Goal: Task Accomplishment & Management: Manage account settings

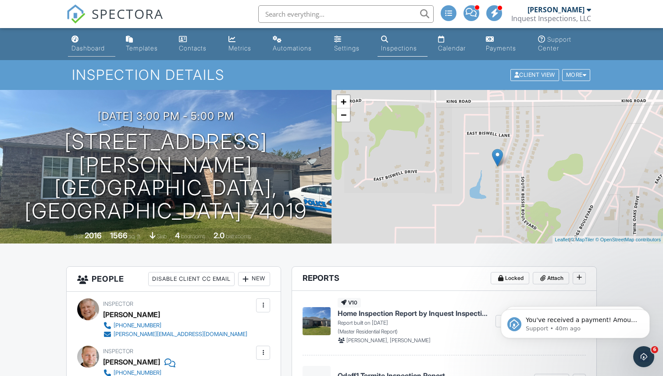
click at [92, 47] on div "Dashboard" at bounding box center [88, 47] width 33 height 7
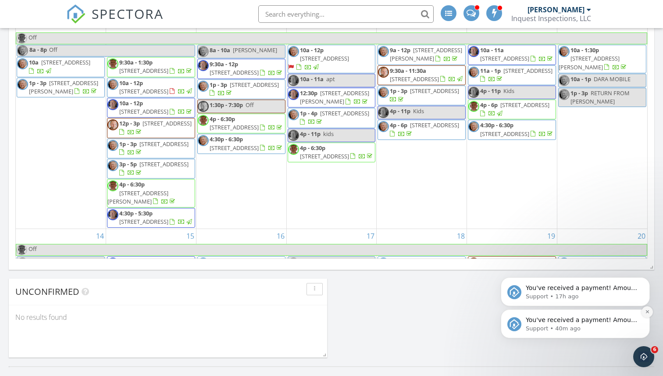
click at [646, 310] on icon "Dismiss notification" at bounding box center [647, 311] width 5 height 5
click at [645, 310] on icon "Dismiss notification" at bounding box center [647, 311] width 5 height 5
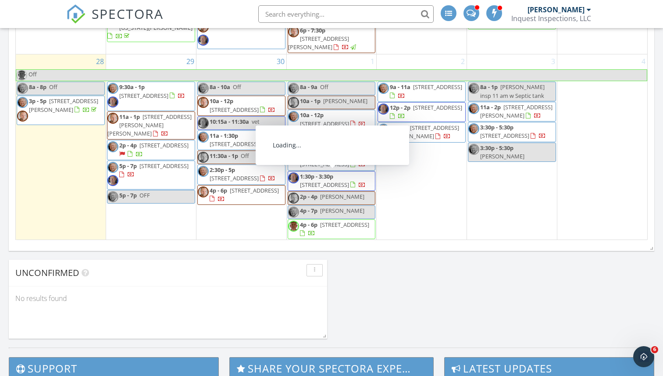
scroll to position [579, 0]
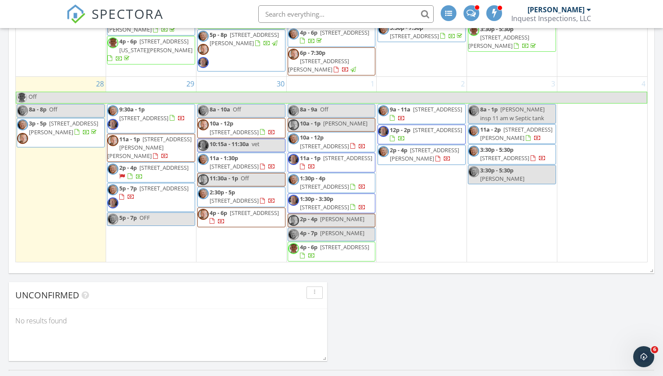
scroll to position [557, 0]
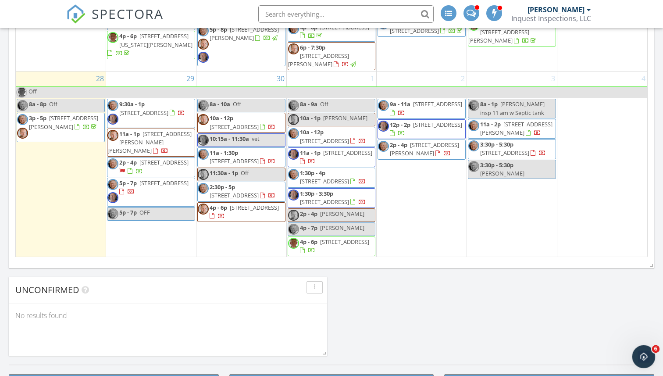
click at [636, 355] on div "Open Intercom Messenger" at bounding box center [642, 355] width 29 height 29
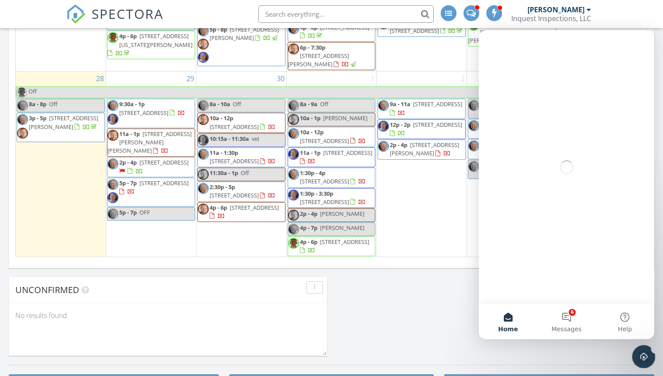
scroll to position [0, 0]
click at [568, 316] on button "6 Messages" at bounding box center [567, 321] width 58 height 35
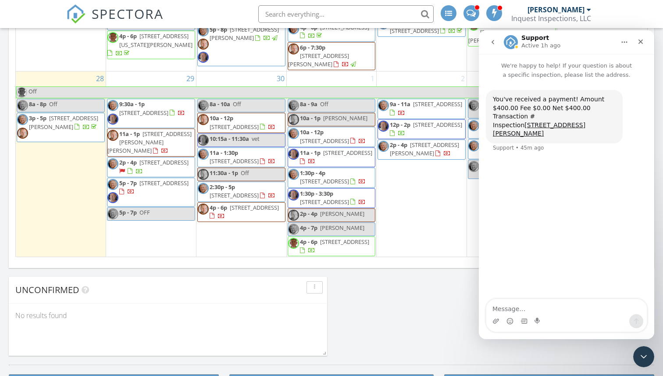
click at [491, 43] on icon "go back" at bounding box center [493, 42] width 7 height 7
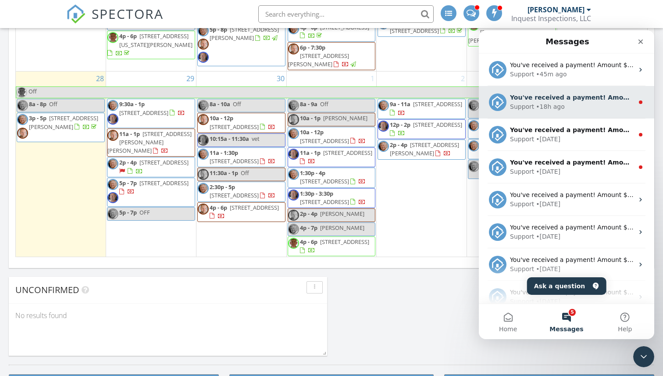
click at [548, 109] on div "• 18h ago" at bounding box center [550, 106] width 29 height 9
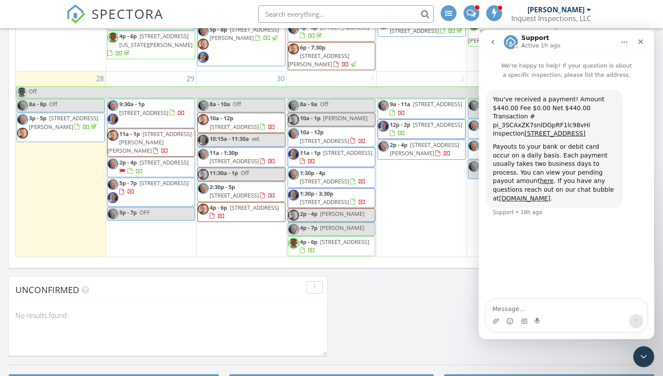
click at [491, 38] on button "go back" at bounding box center [493, 42] width 17 height 17
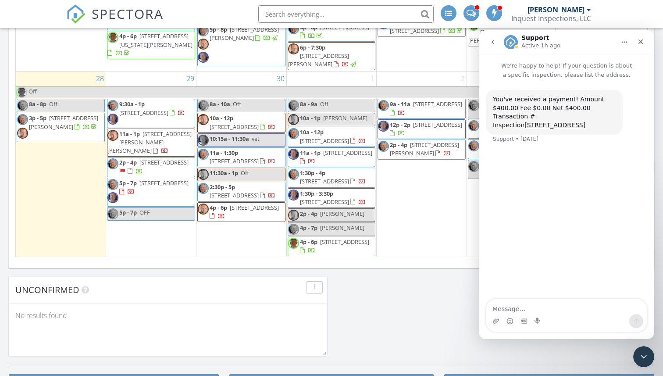
click at [491, 45] on icon "go back" at bounding box center [493, 42] width 7 height 7
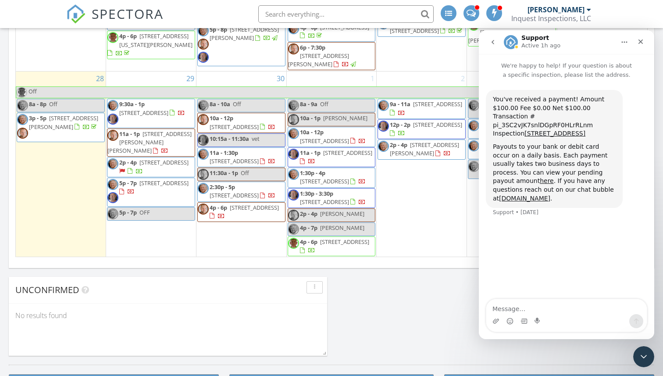
click at [493, 42] on icon "go back" at bounding box center [493, 42] width 7 height 7
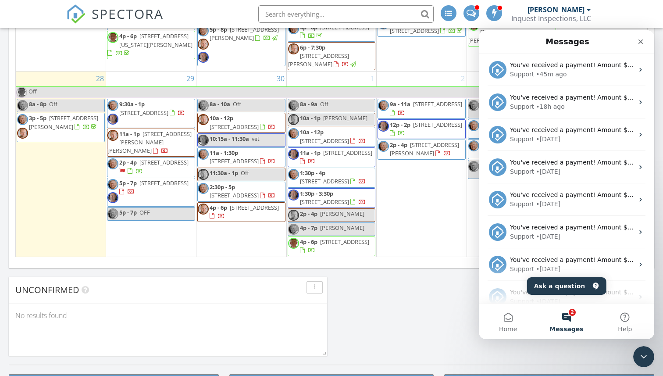
click at [567, 313] on button "2 Messages" at bounding box center [567, 321] width 58 height 35
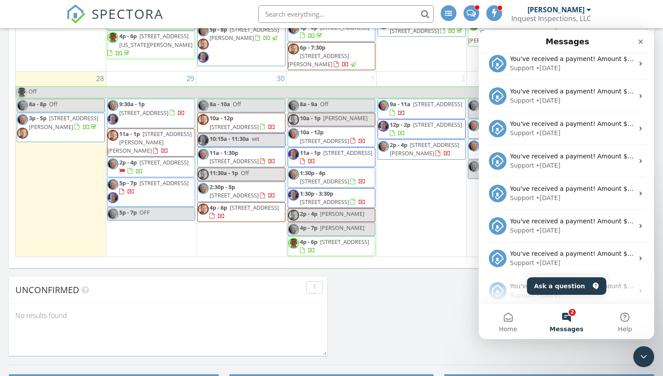
scroll to position [537, 0]
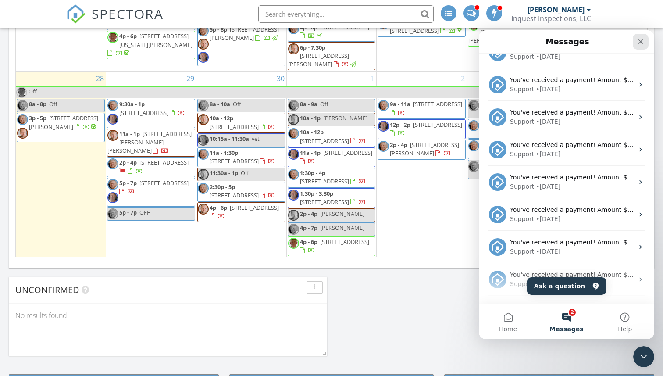
click at [637, 42] on div "Close" at bounding box center [641, 42] width 16 height 16
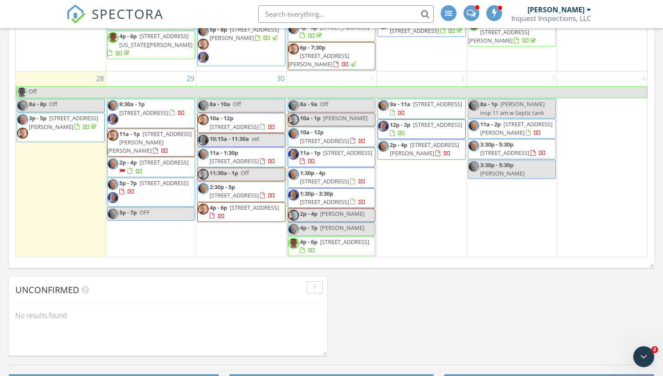
scroll to position [0, 0]
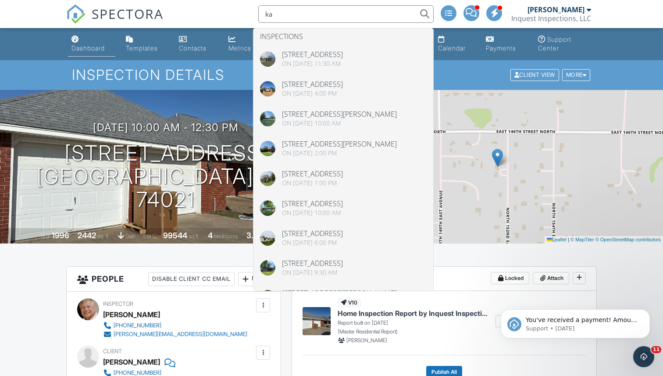
click at [90, 48] on div "Dashboard" at bounding box center [88, 47] width 33 height 7
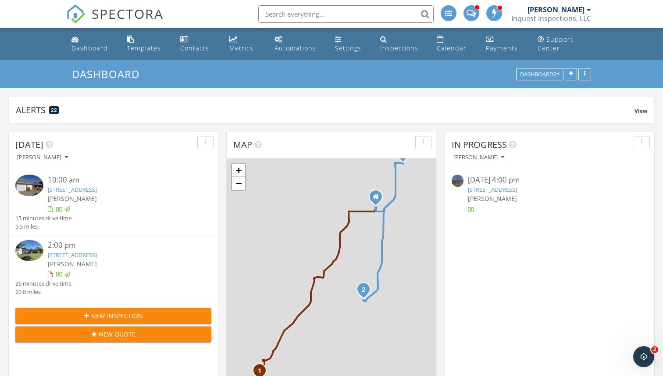
scroll to position [799, 664]
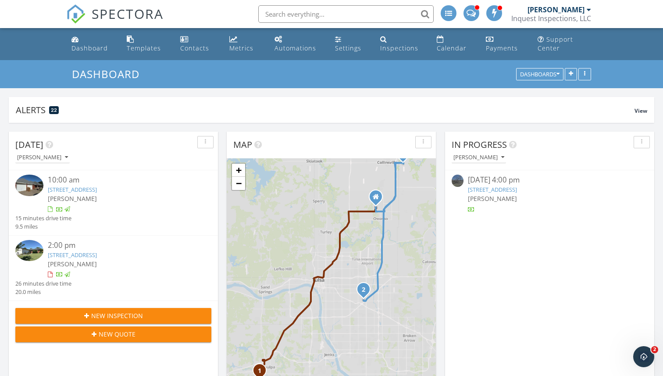
click at [282, 12] on input "text" at bounding box center [346, 14] width 176 height 18
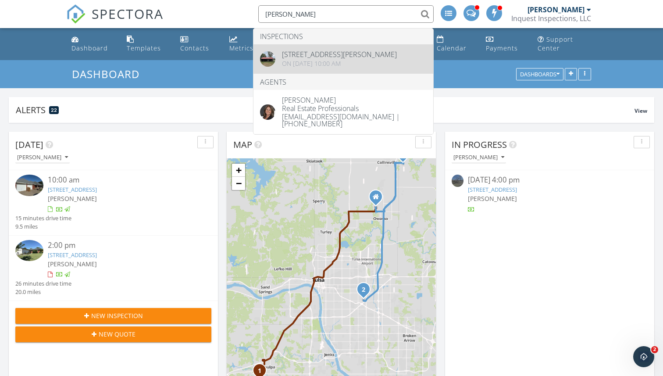
type input "kastl"
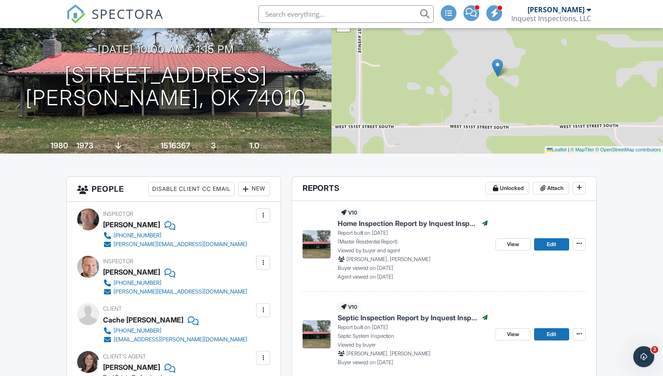
scroll to position [125, 0]
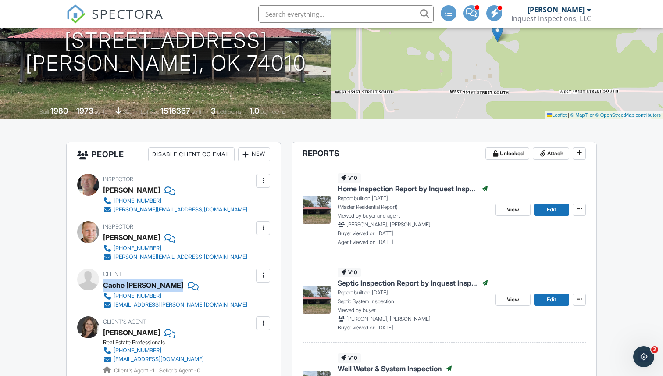
drag, startPoint x: 105, startPoint y: 285, endPoint x: 152, endPoint y: 285, distance: 46.5
click at [152, 285] on div "Cache [PERSON_NAME]" at bounding box center [178, 285] width 151 height 13
copy div "Cache [PERSON_NAME]"
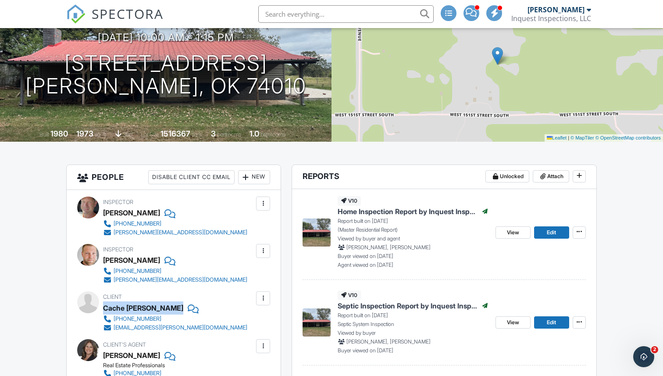
scroll to position [72, 0]
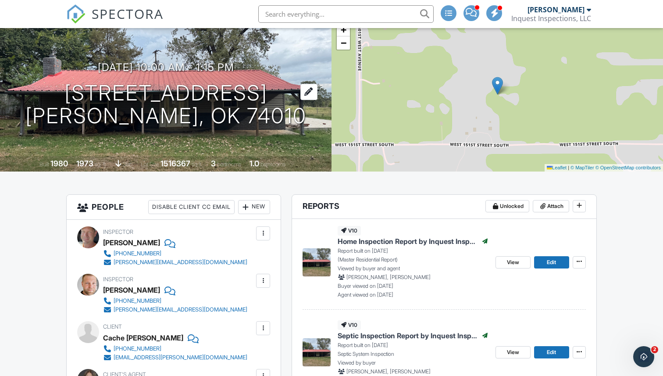
click at [140, 89] on h1 "39525 W 151st St S Bristow, OK 74010" at bounding box center [165, 105] width 281 height 47
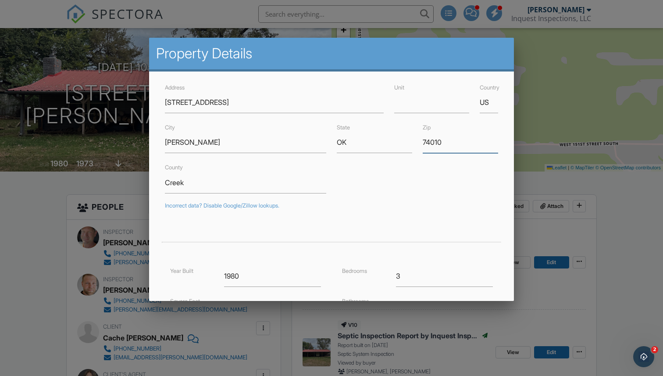
drag, startPoint x: 423, startPoint y: 143, endPoint x: 487, endPoint y: 145, distance: 63.7
click at [487, 145] on input "74010" at bounding box center [460, 143] width 75 height 22
click at [123, 211] on div at bounding box center [331, 191] width 663 height 470
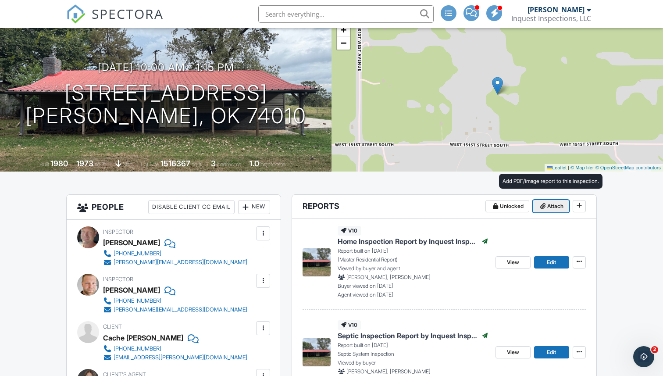
click at [550, 206] on span "Attach" at bounding box center [556, 206] width 16 height 9
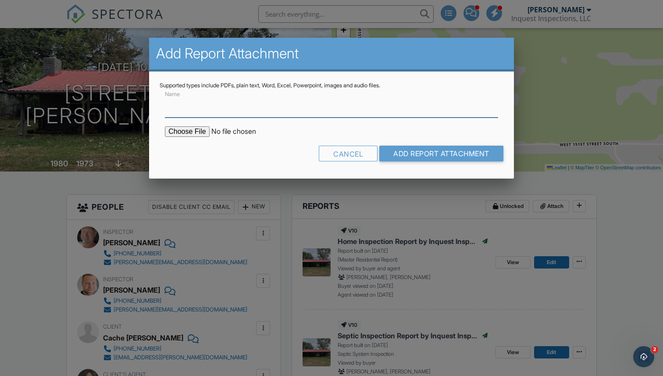
click at [226, 111] on input "Name" at bounding box center [331, 107] width 333 height 22
type input "ODAFF1 TERMITE INSPECTION REPORT"
click at [179, 131] on input "file" at bounding box center [239, 131] width 149 height 11
type input "C:\fakepath\Cache Wrye ODAFF1 Termite Inspection .pdf"
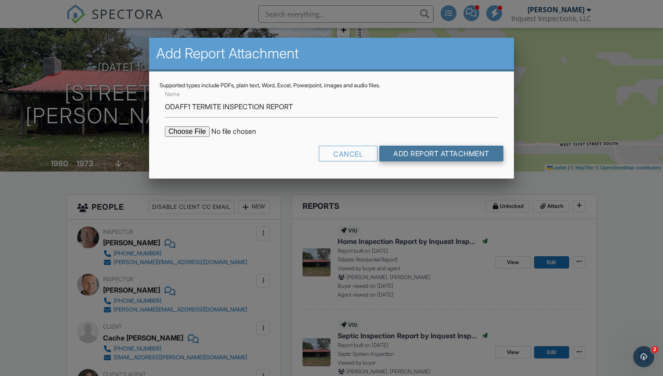
click at [409, 157] on input "Add Report Attachment" at bounding box center [442, 154] width 124 height 16
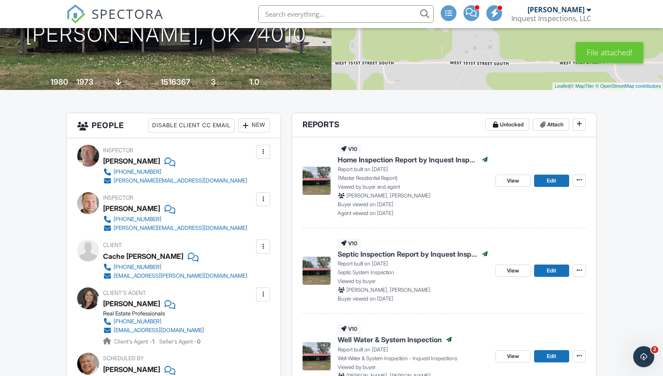
scroll to position [179, 0]
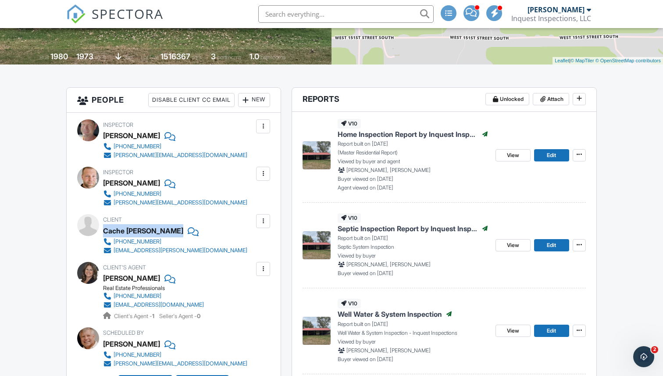
drag, startPoint x: 104, startPoint y: 230, endPoint x: 146, endPoint y: 230, distance: 41.2
click at [146, 230] on div "Cache Wrye" at bounding box center [178, 230] width 151 height 13
copy div "Cache Wrye"
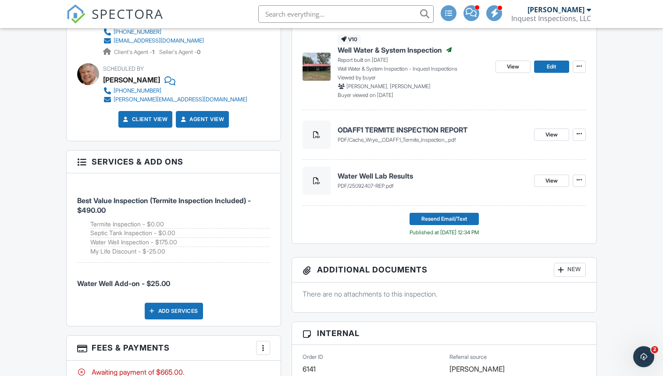
scroll to position [548, 0]
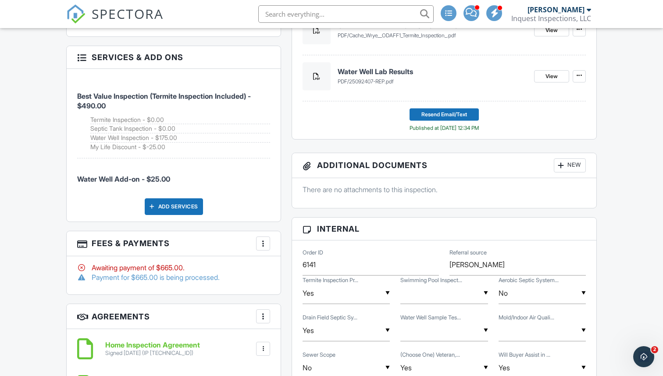
click at [263, 243] on div at bounding box center [263, 243] width 9 height 9
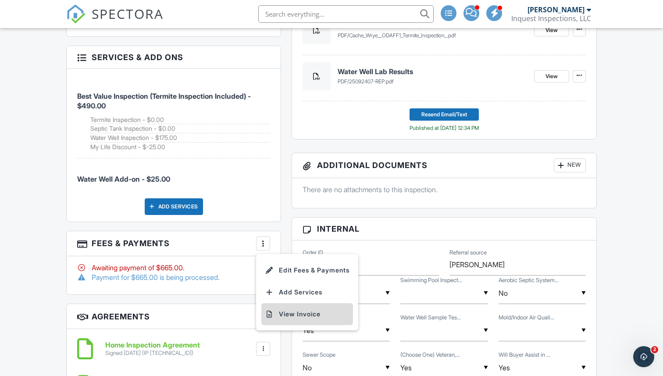
click at [289, 312] on li "View Invoice" at bounding box center [308, 314] width 92 height 22
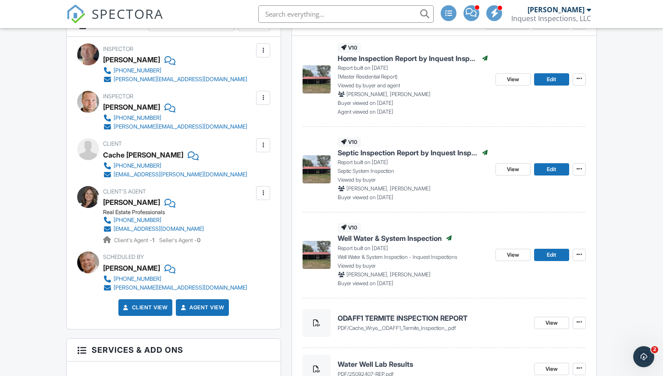
scroll to position [179, 0]
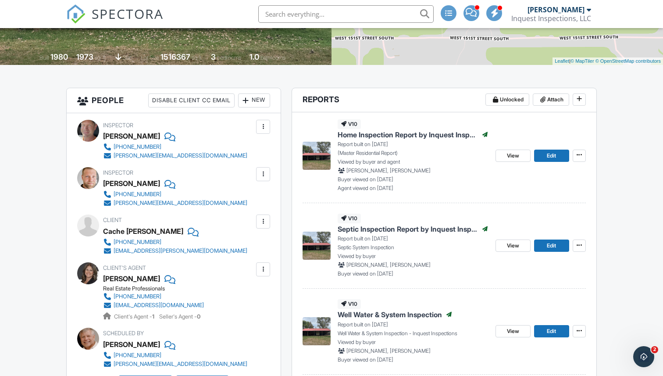
copy link "lkastl@stw-realestatepros.com"
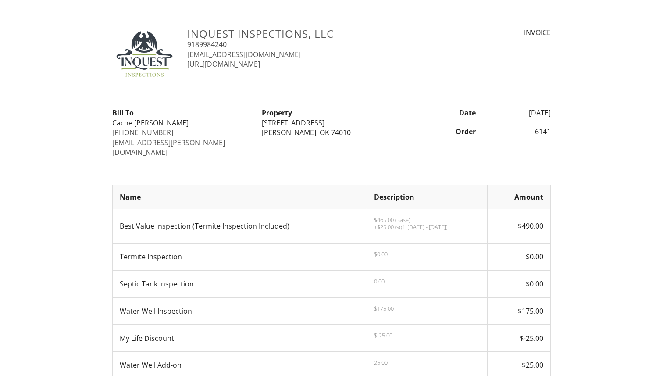
scroll to position [324, 0]
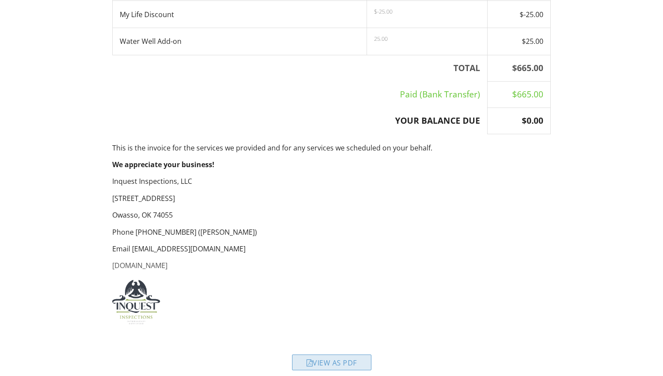
click at [328, 355] on div "View as PDF" at bounding box center [331, 363] width 79 height 16
